Goal: Information Seeking & Learning: Learn about a topic

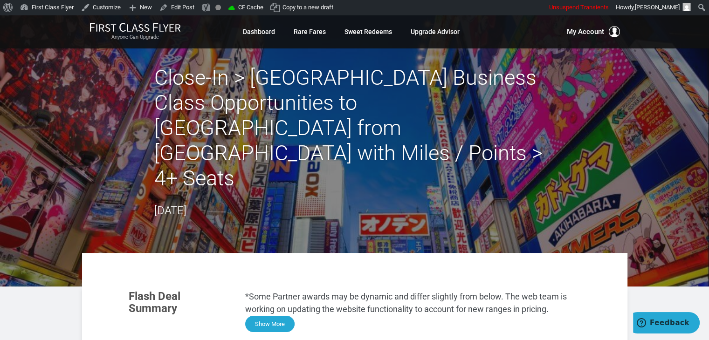
click at [260, 316] on button "Show More" at bounding box center [269, 324] width 49 height 16
click at [272, 316] on button "Show More" at bounding box center [269, 324] width 49 height 16
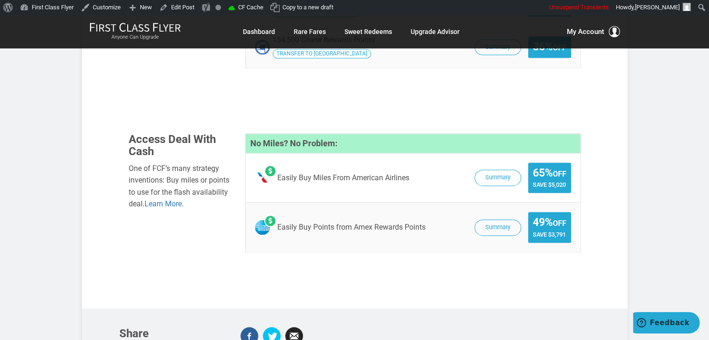
scroll to position [1470, 0]
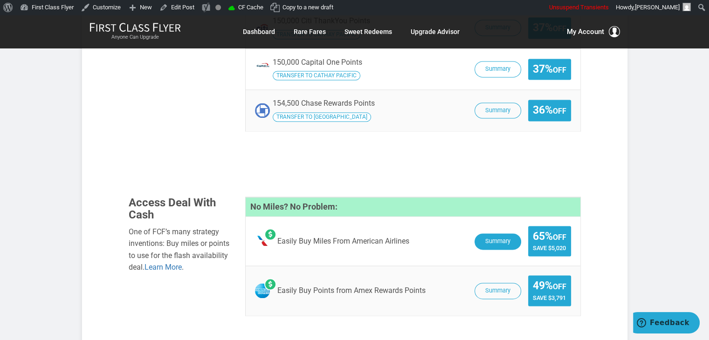
click at [492, 233] on button "Summary" at bounding box center [497, 241] width 47 height 16
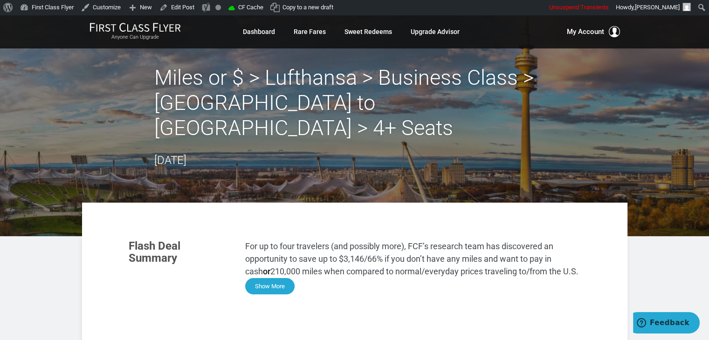
click at [264, 278] on button "Show More" at bounding box center [269, 286] width 49 height 16
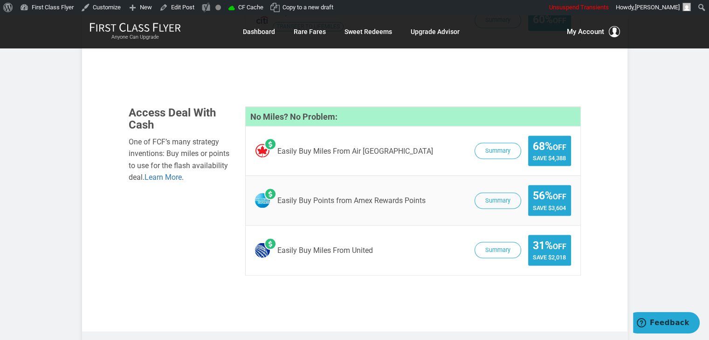
scroll to position [1653, 0]
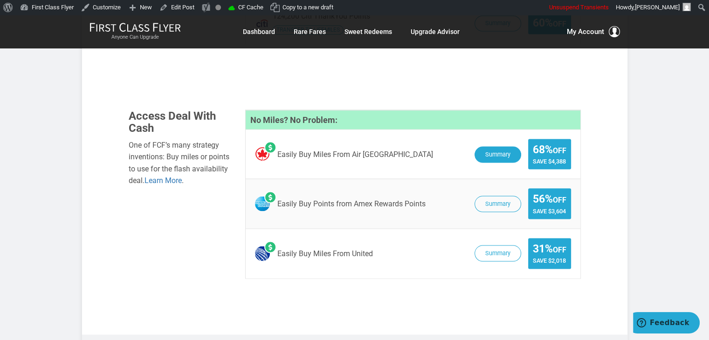
click at [501, 146] on button "Summary" at bounding box center [497, 154] width 47 height 16
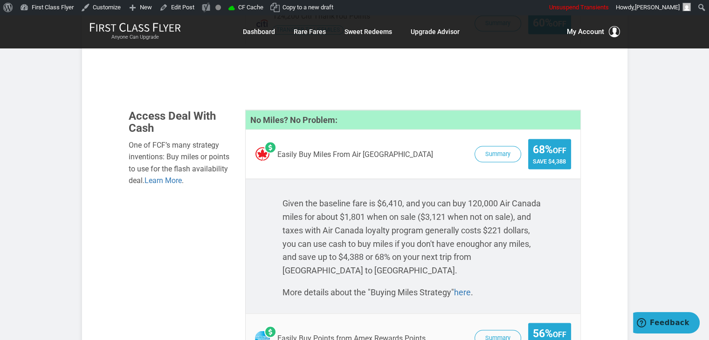
click at [490, 146] on button "Summary" at bounding box center [497, 154] width 47 height 16
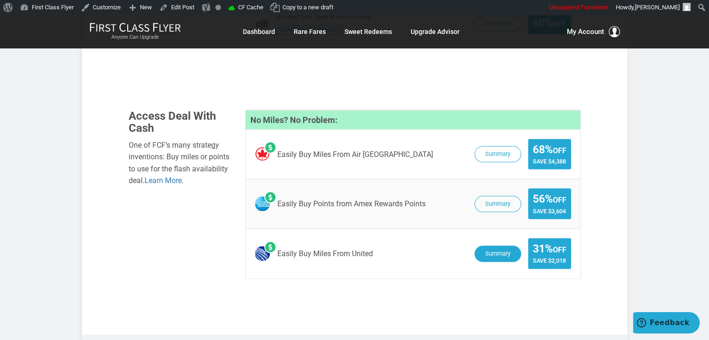
click at [482, 246] on button "Summary" at bounding box center [497, 254] width 47 height 16
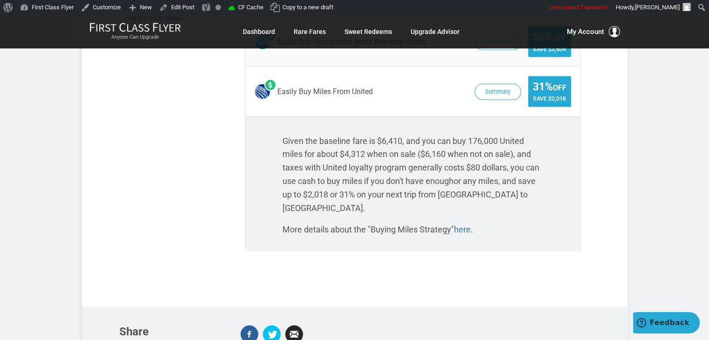
scroll to position [1793, 0]
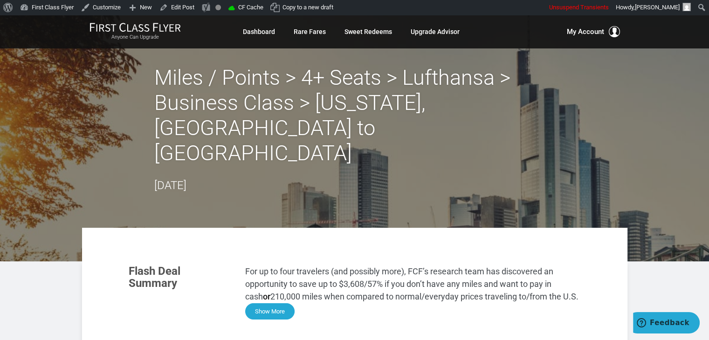
click at [283, 303] on button "Show More" at bounding box center [269, 311] width 49 height 16
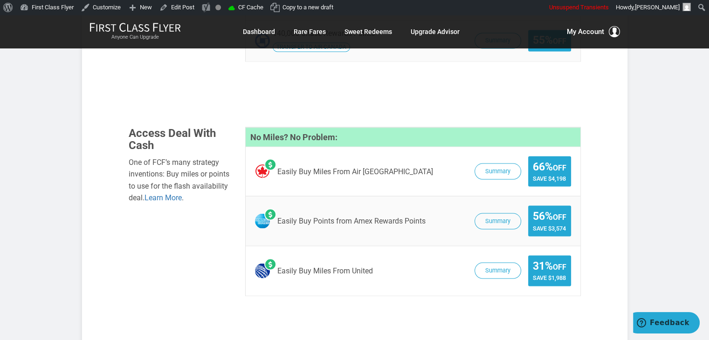
scroll to position [1671, 0]
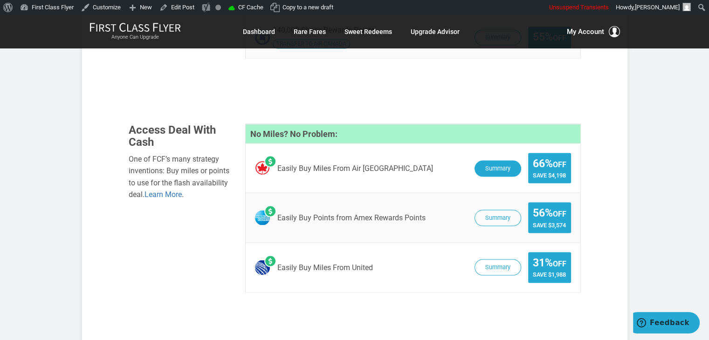
click at [493, 160] on button "Summary" at bounding box center [497, 168] width 47 height 16
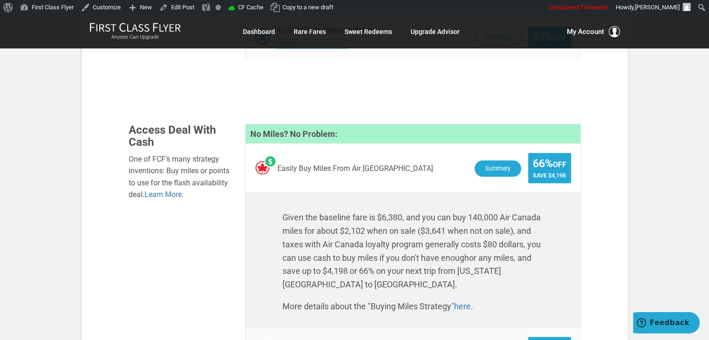
click at [503, 160] on button "Summary" at bounding box center [497, 168] width 47 height 16
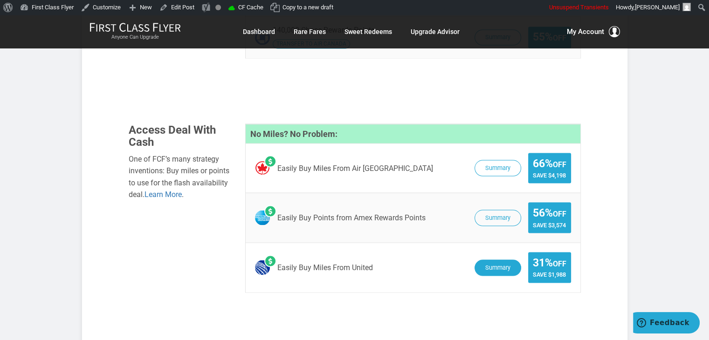
click at [511, 260] on button "Summary" at bounding box center [497, 268] width 47 height 16
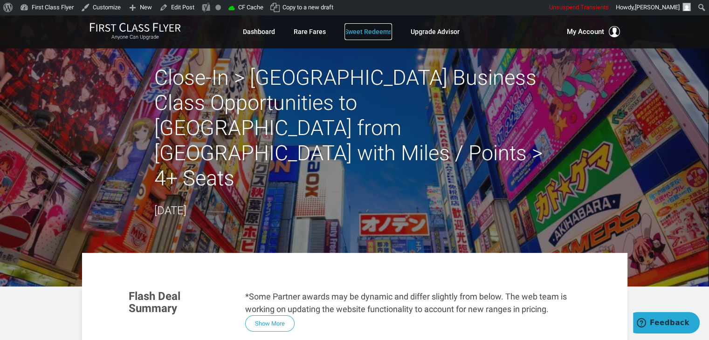
click at [360, 34] on link "Sweet Redeems" at bounding box center [368, 31] width 48 height 17
